Goal: Transaction & Acquisition: Obtain resource

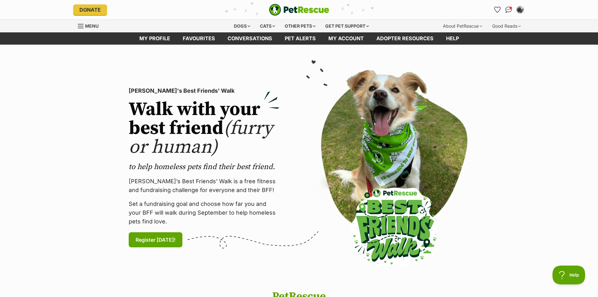
click at [381, 183] on img at bounding box center [394, 167] width 151 height 195
click at [193, 38] on link "Favourites" at bounding box center [198, 38] width 45 height 12
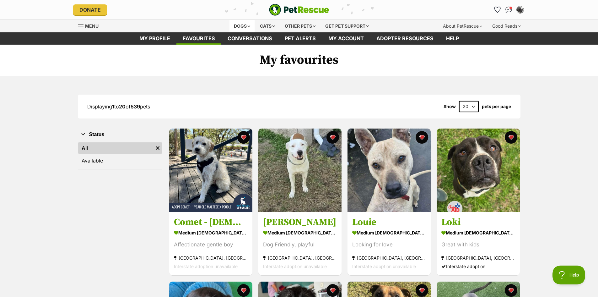
click at [245, 24] on div "Dogs" at bounding box center [241, 26] width 25 height 13
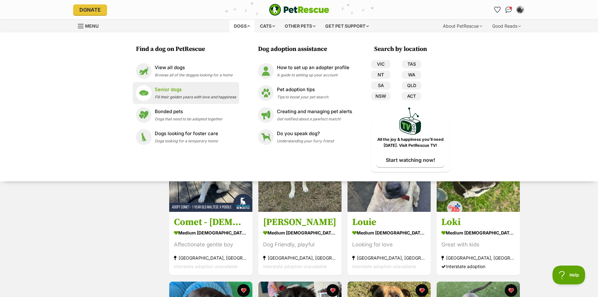
click at [170, 93] on p "Senior dogs" at bounding box center [195, 89] width 81 height 7
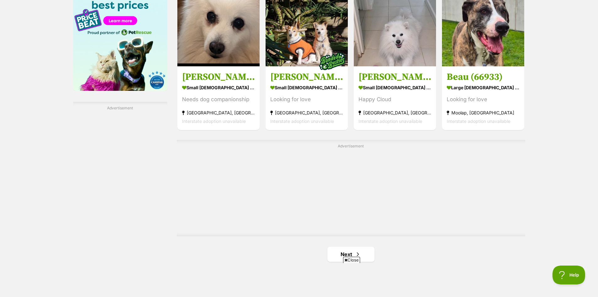
scroll to position [1067, 0]
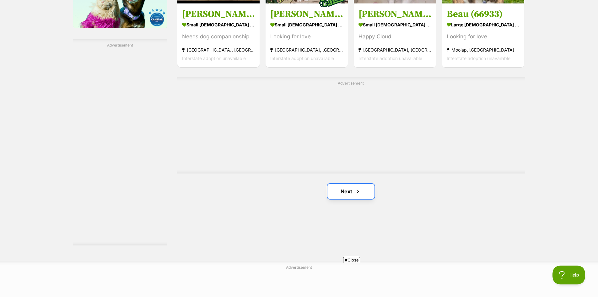
click at [345, 193] on link "Next" at bounding box center [350, 191] width 47 height 15
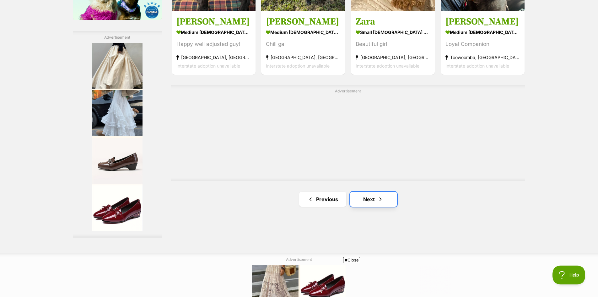
click at [370, 202] on link "Next" at bounding box center [373, 198] width 47 height 15
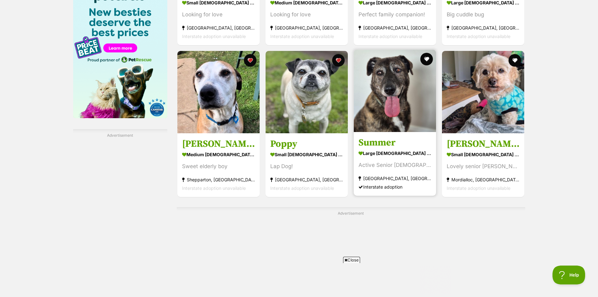
scroll to position [973, 0]
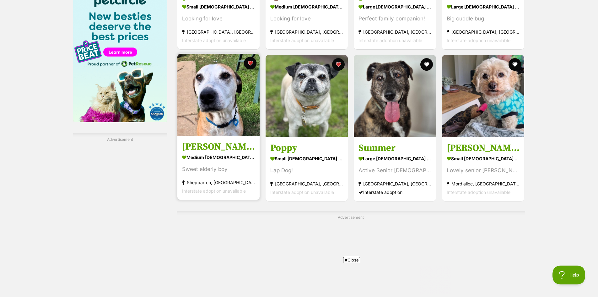
click at [206, 108] on img at bounding box center [218, 95] width 82 height 82
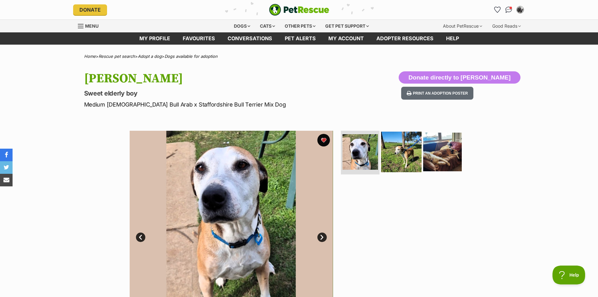
click at [396, 155] on img at bounding box center [401, 151] width 40 height 40
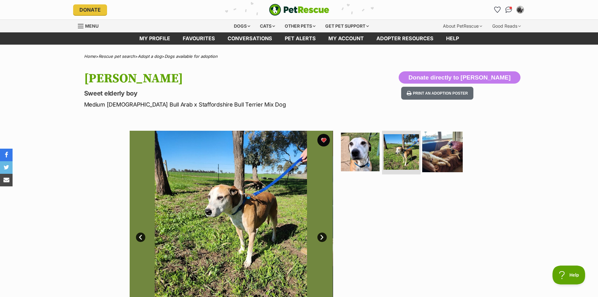
click at [439, 156] on img at bounding box center [442, 151] width 40 height 40
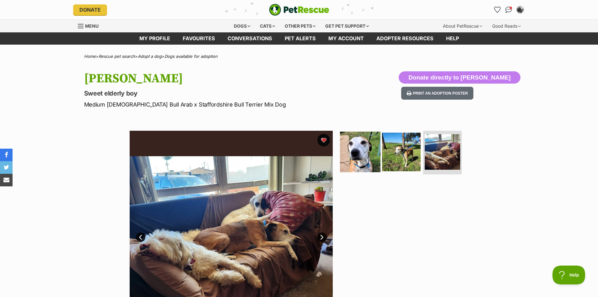
click at [361, 163] on img at bounding box center [360, 151] width 40 height 40
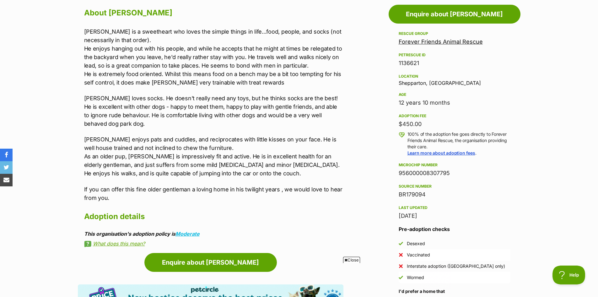
scroll to position [314, 0]
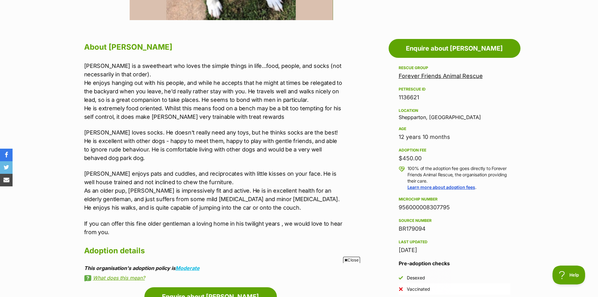
click at [462, 77] on link "Forever Friends Animal Rescue" at bounding box center [441, 76] width 84 height 7
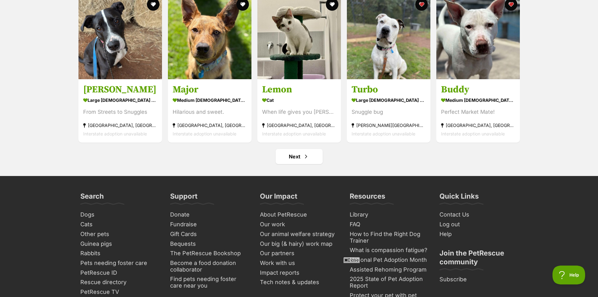
scroll to position [2417, 0]
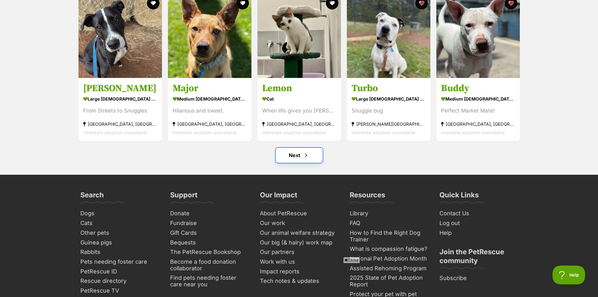
click at [301, 159] on link "Next" at bounding box center [299, 155] width 47 height 15
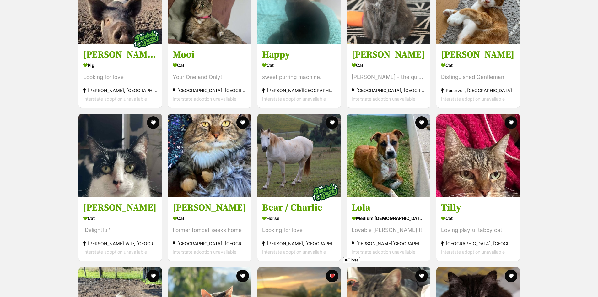
scroll to position [785, 0]
